Goal: Go to known website: Access a specific website the user already knows

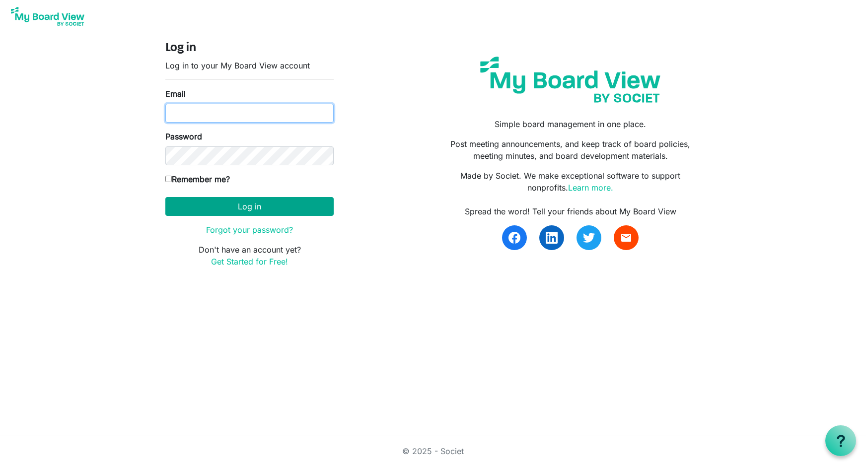
type input "boardoftrustees@miu.edu"
click at [233, 206] on button "Log in" at bounding box center [249, 206] width 168 height 19
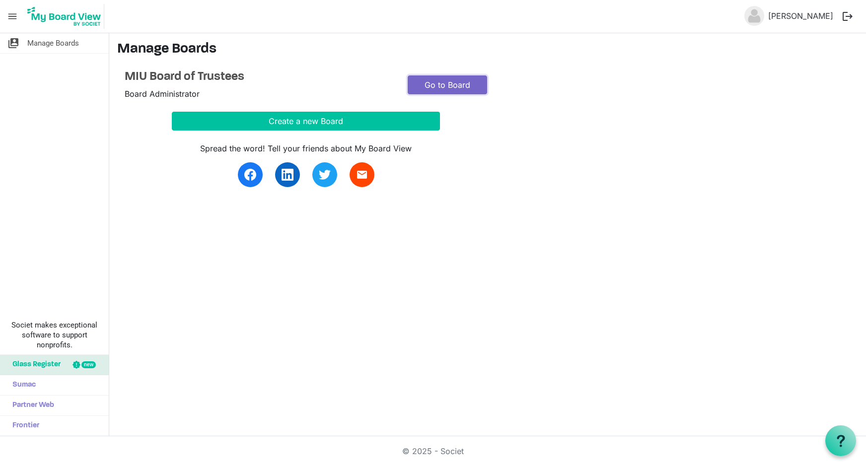
click at [445, 80] on link "Go to Board" at bounding box center [447, 84] width 79 height 19
